Goal: Information Seeking & Learning: Learn about a topic

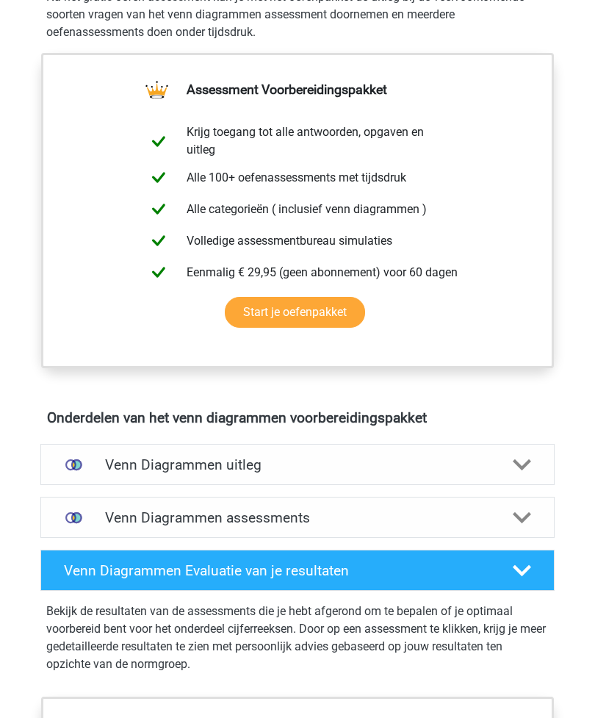
scroll to position [487, 0]
click at [517, 475] on div "Venn Diagrammen uitleg" at bounding box center [297, 464] width 515 height 41
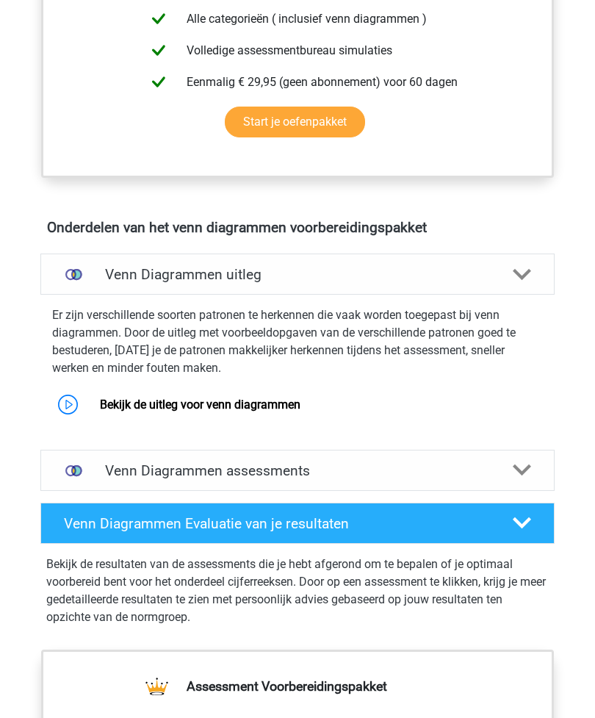
click at [514, 481] on div "Venn Diagrammen assessments" at bounding box center [297, 471] width 515 height 41
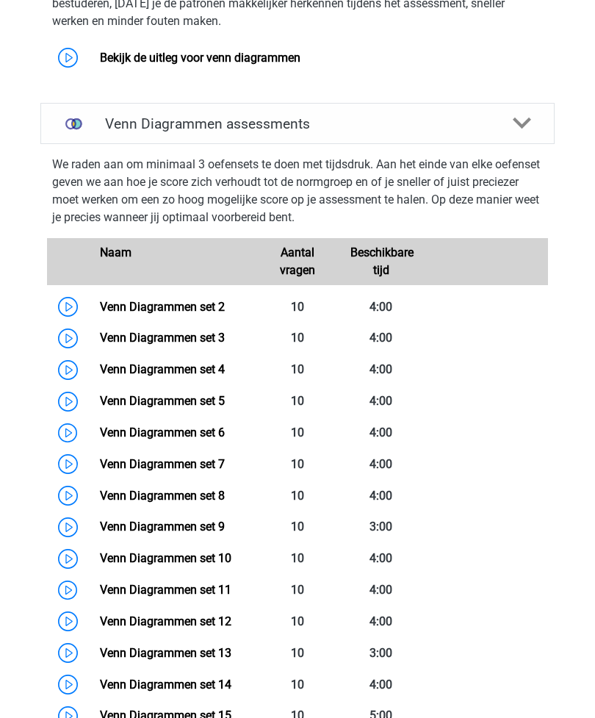
scroll to position [1025, 0]
click at [100, 306] on link "Venn Diagrammen set 2" at bounding box center [162, 307] width 125 height 14
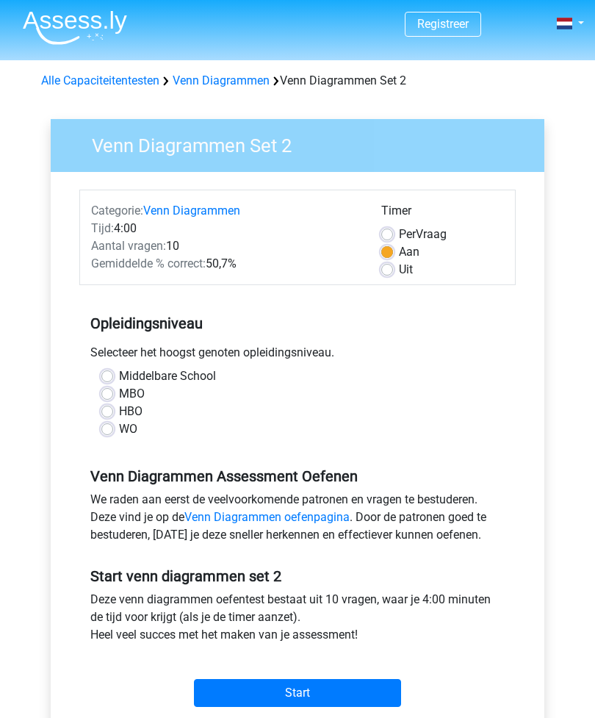
scroll to position [1, 0]
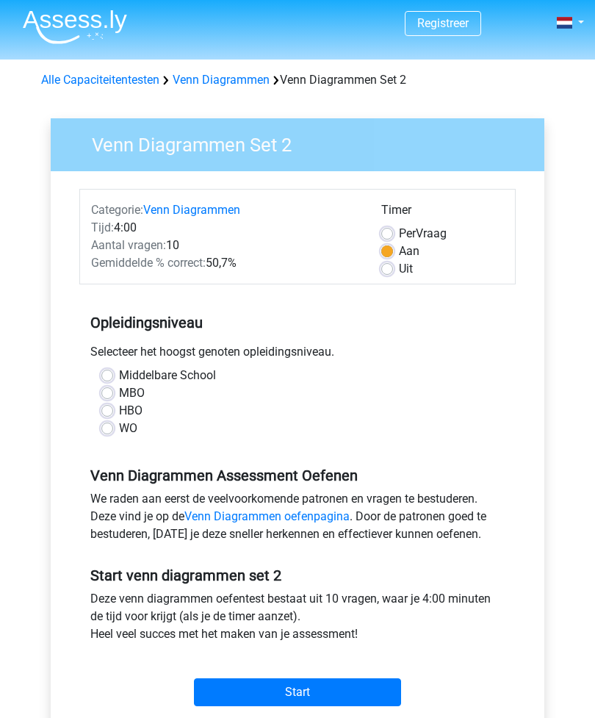
click at [119, 412] on label "HBO" at bounding box center [131, 412] width 24 height 18
click at [104, 412] on input "HBO" at bounding box center [107, 410] width 12 height 15
radio input "true"
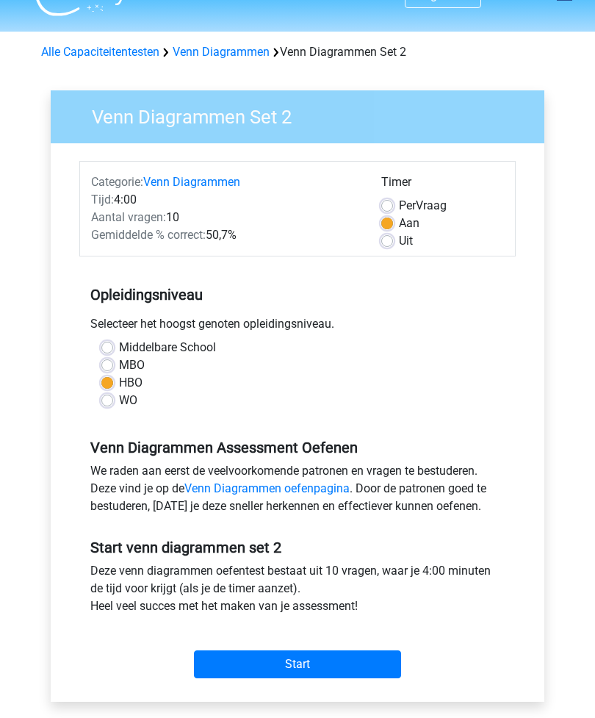
scroll to position [30, 0]
click at [245, 670] on input "Start" at bounding box center [297, 664] width 207 height 28
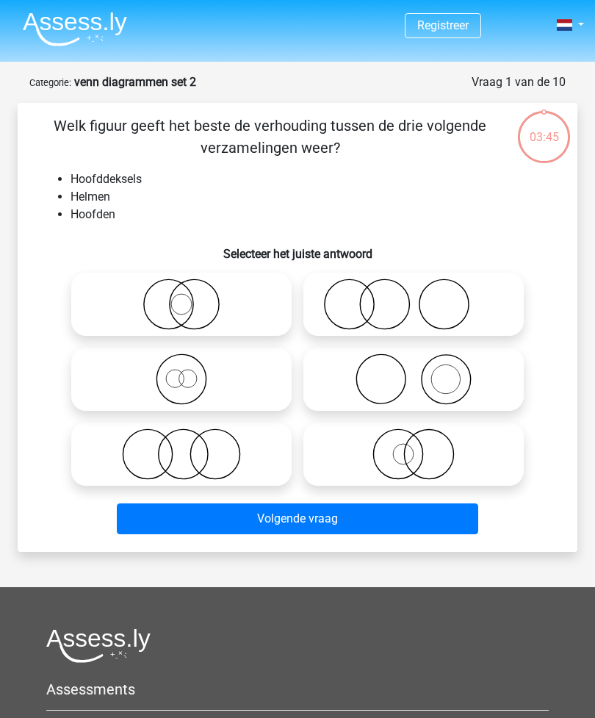
click at [473, 379] on icon at bounding box center [413, 379] width 209 height 51
click at [423, 372] on input "radio" at bounding box center [419, 367] width 10 height 10
radio input "true"
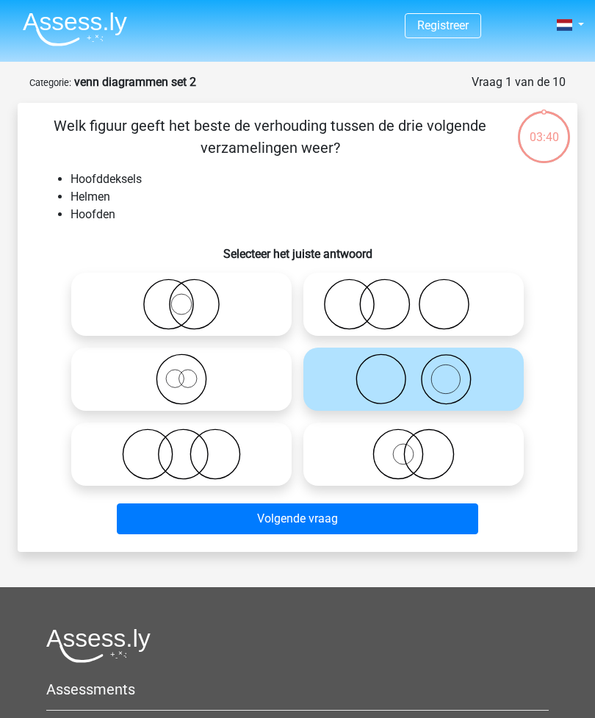
click at [422, 522] on button "Volgende vraag" at bounding box center [298, 518] width 362 height 31
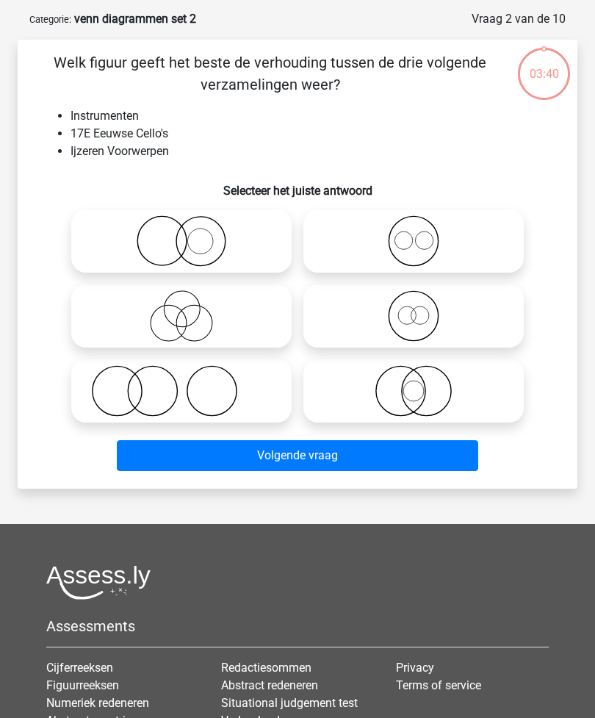
scroll to position [74, 0]
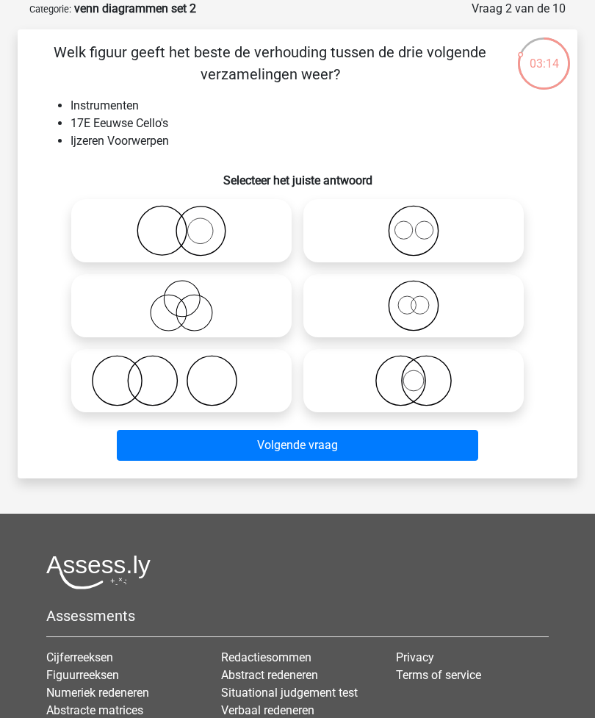
click at [148, 229] on icon at bounding box center [181, 230] width 209 height 51
click at [182, 223] on input "radio" at bounding box center [187, 219] width 10 height 10
radio input "true"
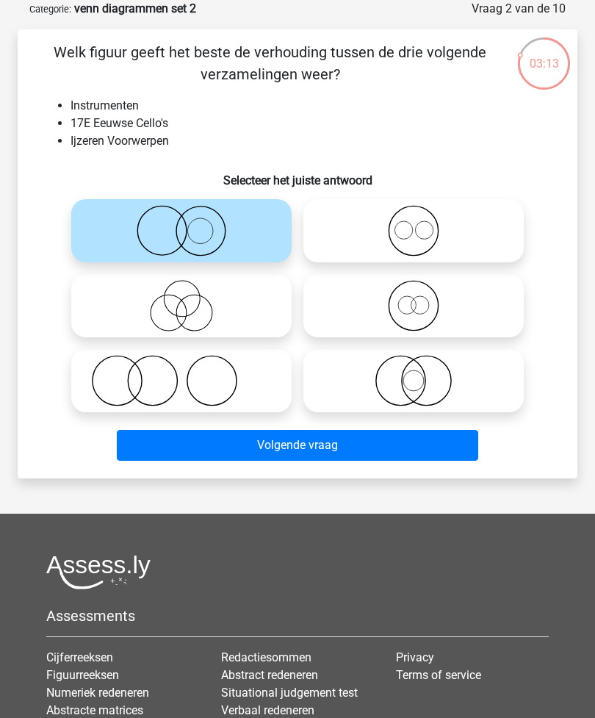
click at [448, 449] on button "Volgende vraag" at bounding box center [298, 445] width 362 height 31
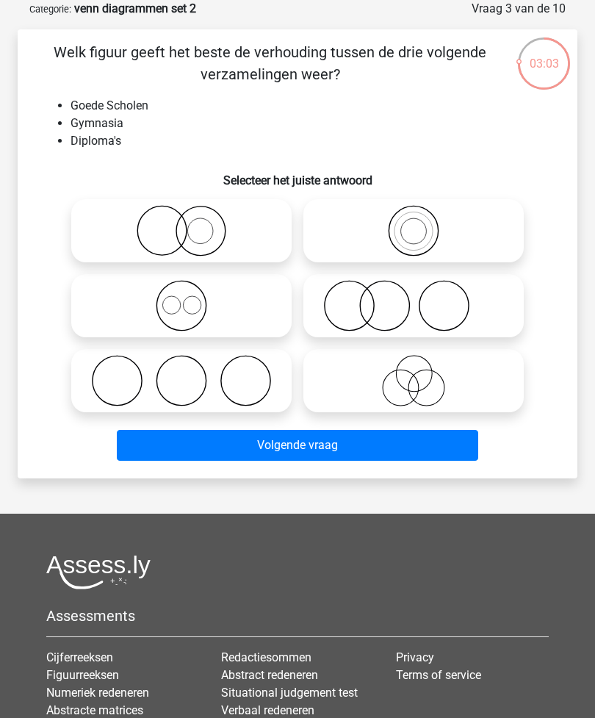
click at [479, 305] on icon at bounding box center [413, 305] width 209 height 51
click at [423, 298] on input "radio" at bounding box center [419, 294] width 10 height 10
radio input "true"
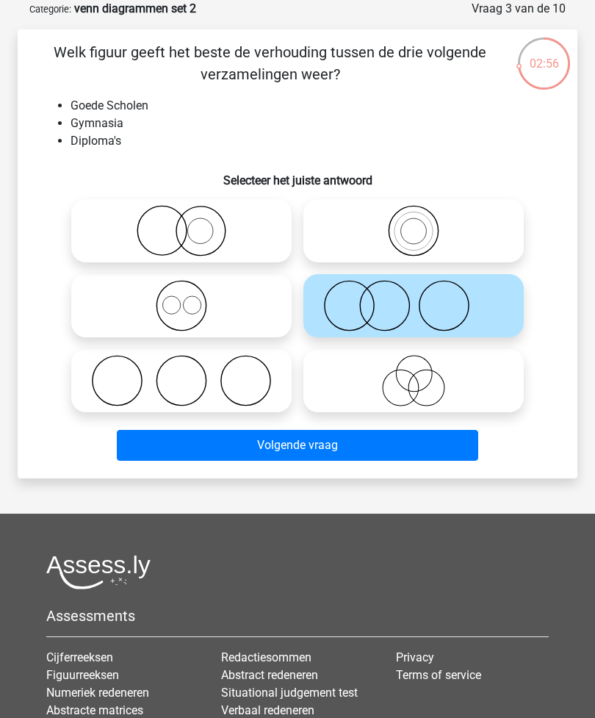
click at [447, 445] on button "Volgende vraag" at bounding box center [298, 445] width 362 height 31
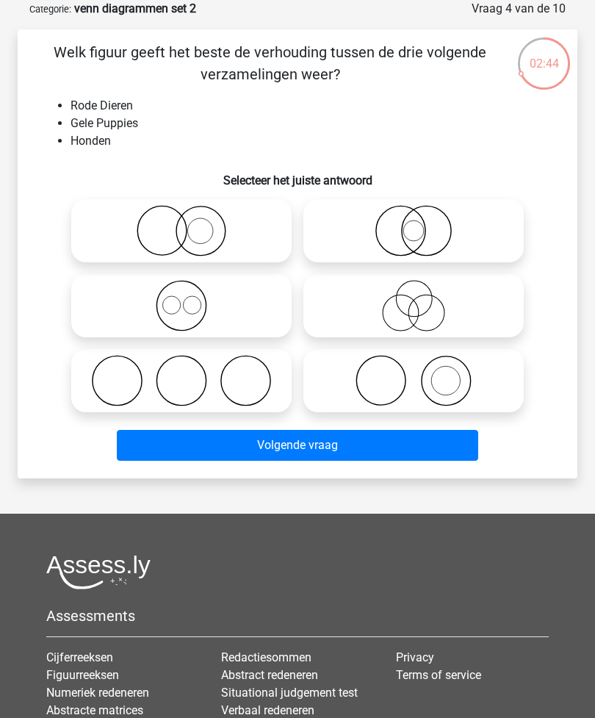
click at [442, 230] on icon at bounding box center [413, 230] width 209 height 51
click at [423, 223] on input "radio" at bounding box center [419, 219] width 10 height 10
radio input "true"
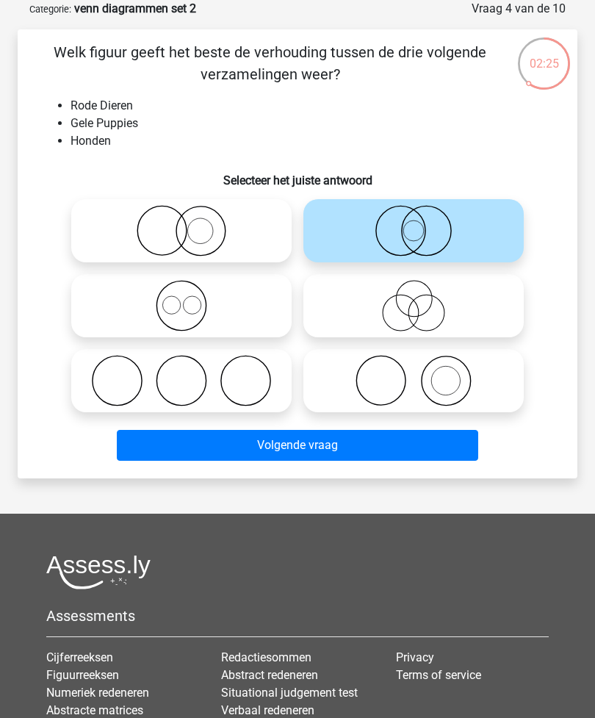
click at [176, 222] on icon at bounding box center [181, 230] width 209 height 51
click at [182, 222] on input "radio" at bounding box center [187, 219] width 10 height 10
radio input "true"
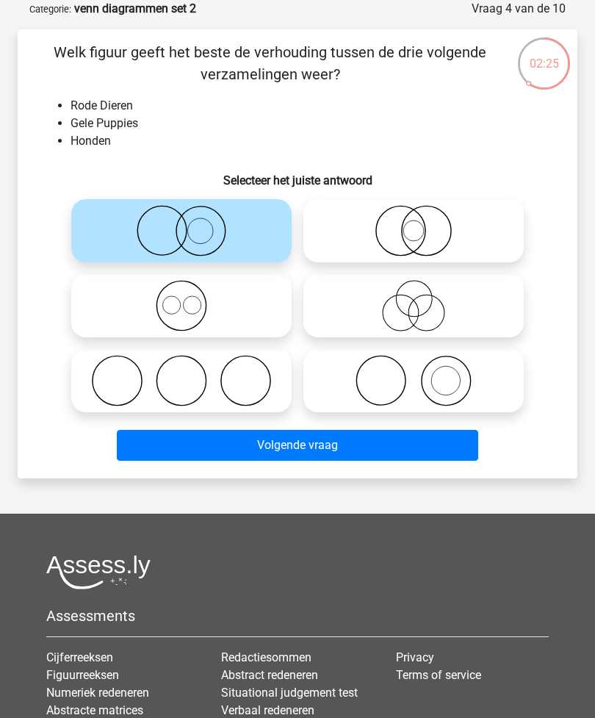
click at [440, 453] on button "Volgende vraag" at bounding box center [298, 445] width 362 height 31
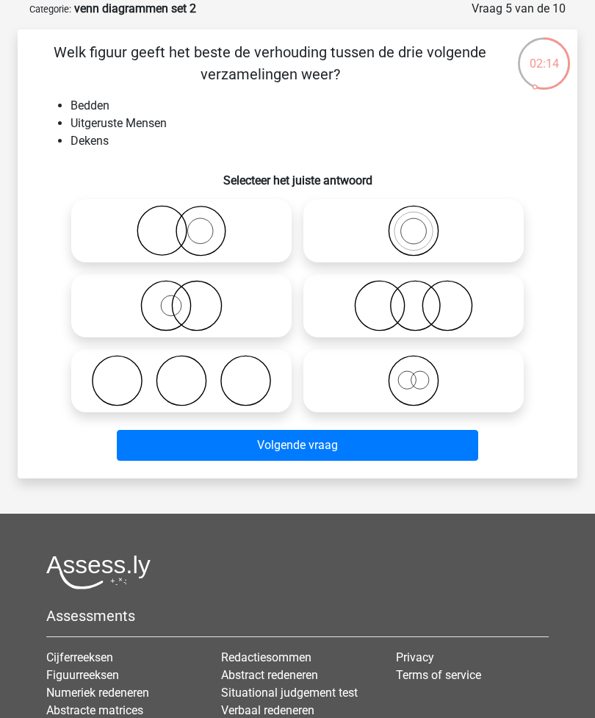
click at [204, 380] on icon at bounding box center [181, 380] width 209 height 51
click at [191, 373] on input "radio" at bounding box center [187, 369] width 10 height 10
radio input "true"
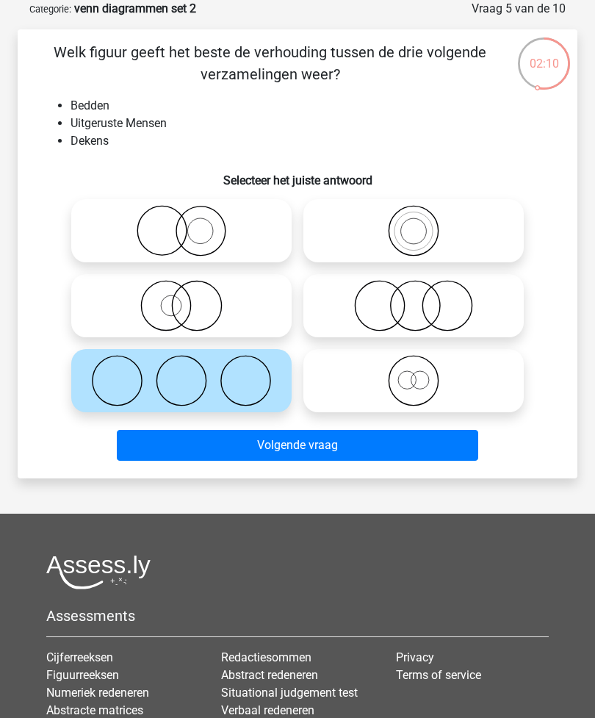
click at [434, 449] on button "Volgende vraag" at bounding box center [298, 445] width 362 height 31
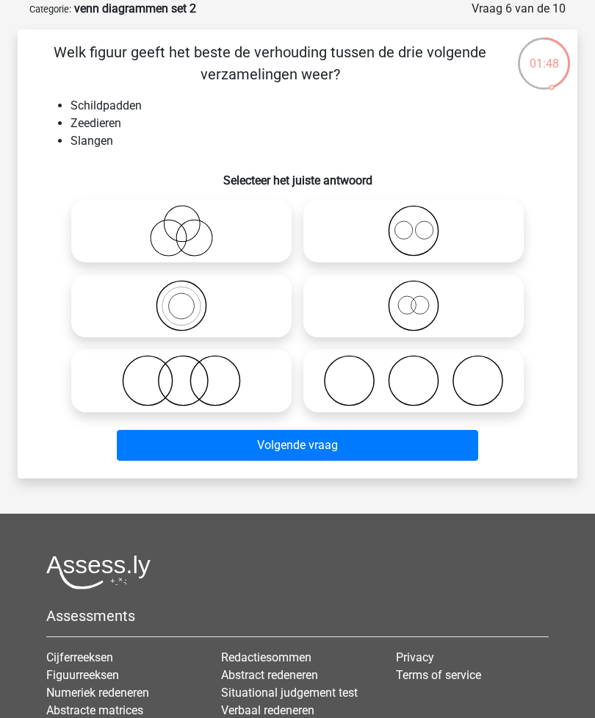
click at [471, 410] on label at bounding box center [414, 380] width 221 height 63
click at [423, 373] on input "radio" at bounding box center [419, 369] width 10 height 10
radio input "true"
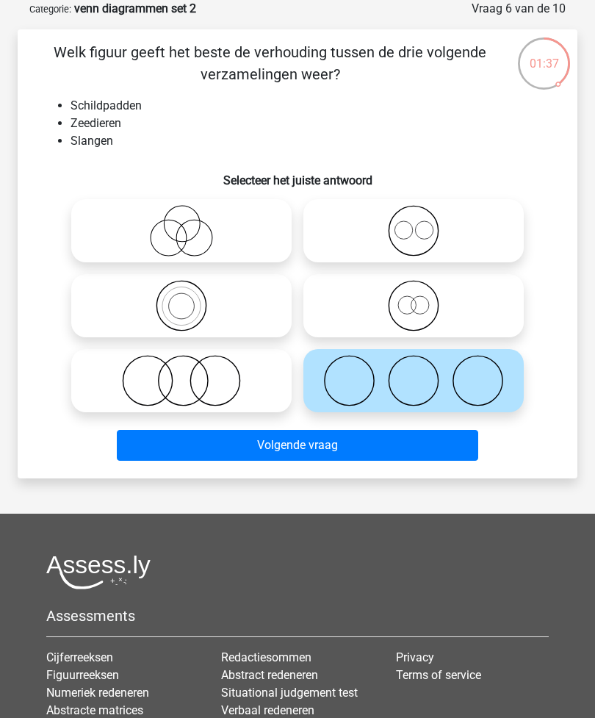
click at [390, 243] on icon at bounding box center [413, 230] width 209 height 51
click at [414, 223] on input "radio" at bounding box center [419, 219] width 10 height 10
radio input "true"
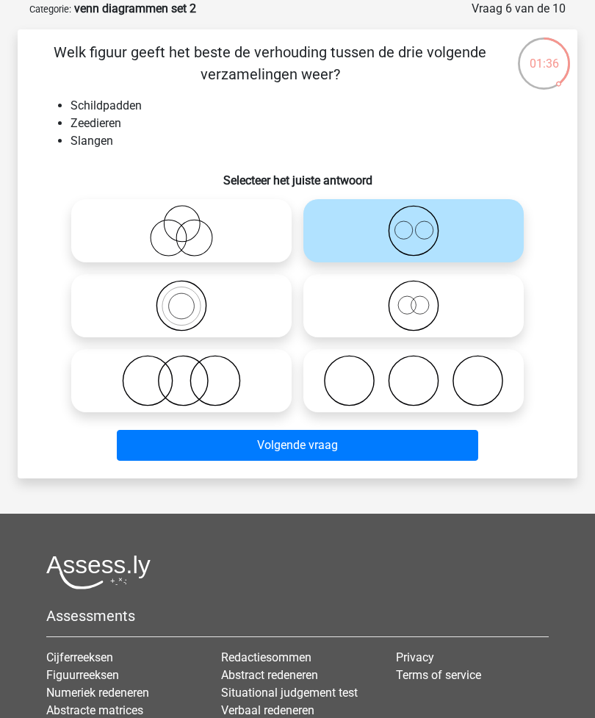
click at [443, 444] on button "Volgende vraag" at bounding box center [298, 445] width 362 height 31
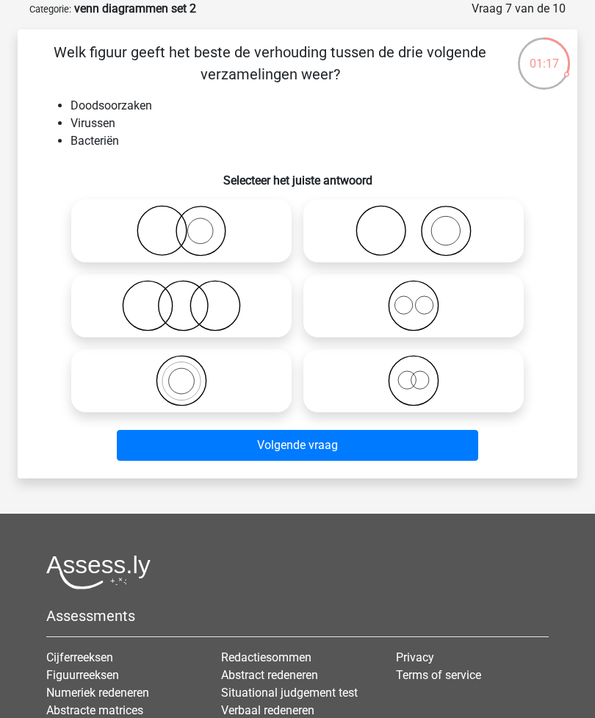
click at [142, 309] on icon at bounding box center [181, 305] width 209 height 51
click at [182, 298] on input "radio" at bounding box center [187, 294] width 10 height 10
radio input "true"
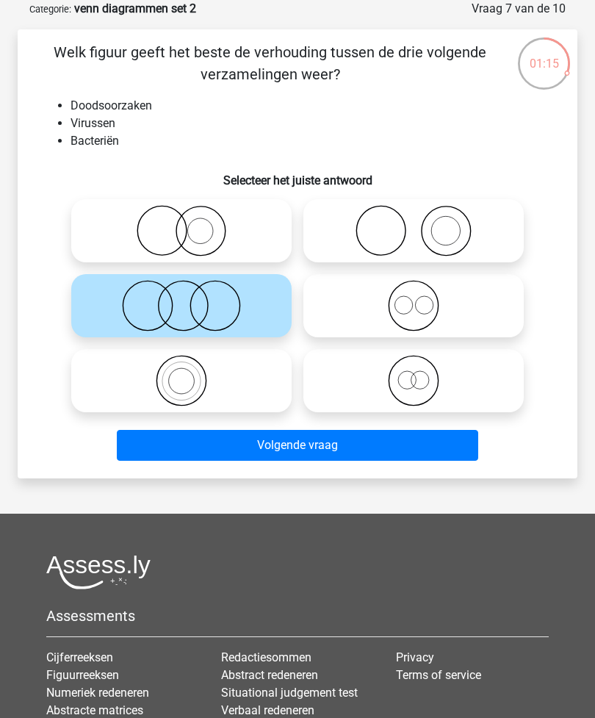
click at [437, 450] on button "Volgende vraag" at bounding box center [298, 445] width 362 height 31
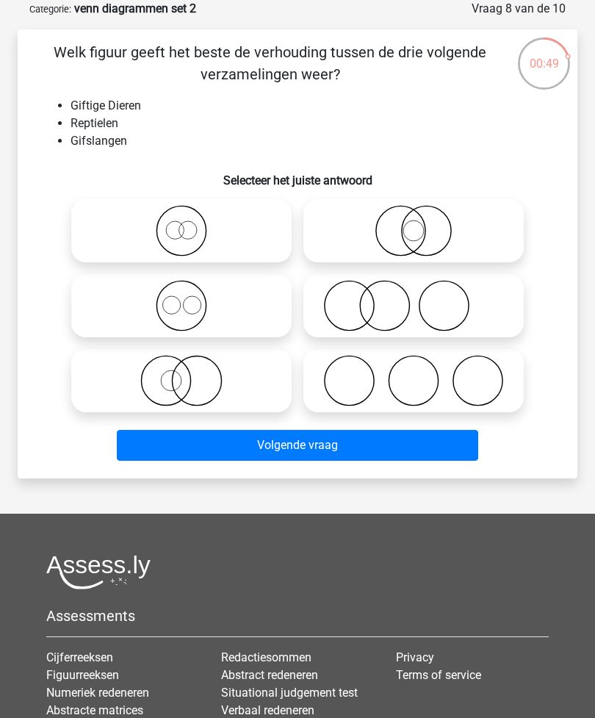
click at [173, 381] on icon at bounding box center [181, 380] width 209 height 51
click at [182, 373] on input "radio" at bounding box center [187, 369] width 10 height 10
radio input "true"
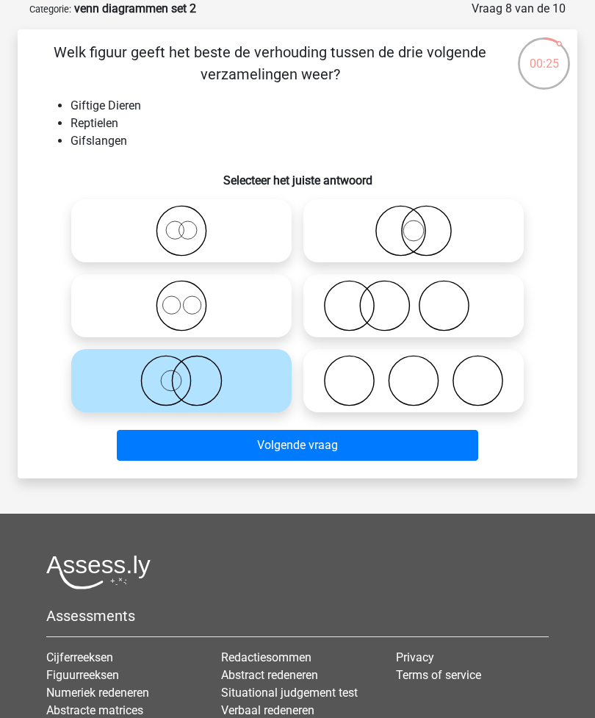
click at [182, 237] on circle at bounding box center [188, 230] width 18 height 18
click at [182, 223] on input "radio" at bounding box center [187, 219] width 10 height 10
radio input "true"
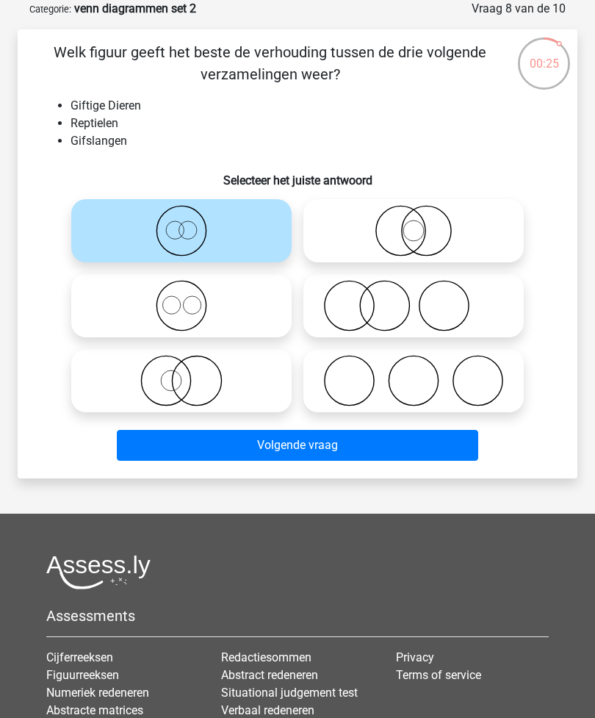
click at [429, 457] on button "Volgende vraag" at bounding box center [298, 445] width 362 height 31
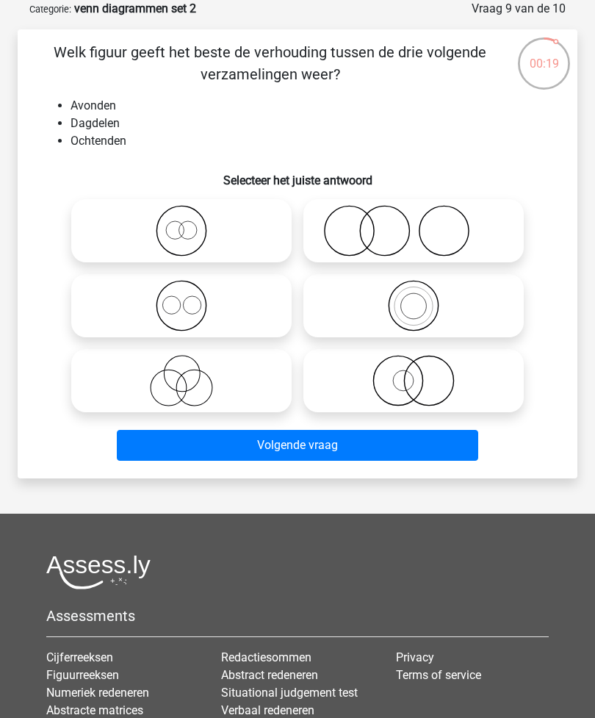
click at [174, 304] on icon at bounding box center [181, 305] width 209 height 51
click at [182, 298] on input "radio" at bounding box center [187, 294] width 10 height 10
radio input "true"
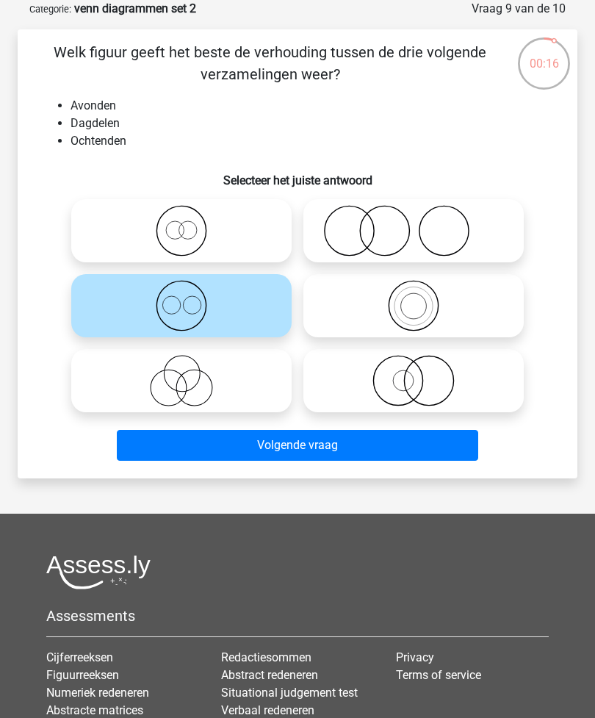
click at [430, 449] on button "Volgende vraag" at bounding box center [298, 445] width 362 height 31
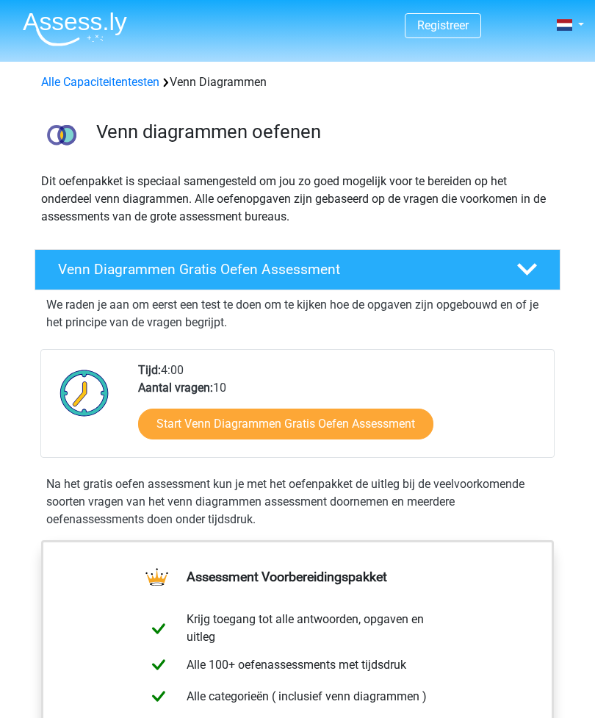
scroll to position [1072, 0]
